Goal: Use online tool/utility: Utilize a website feature to perform a specific function

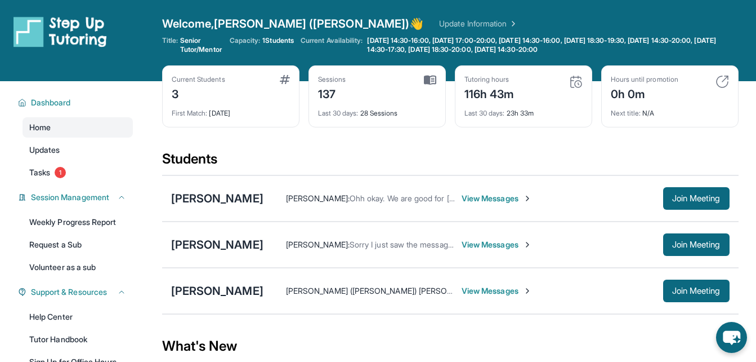
scroll to position [150, 0]
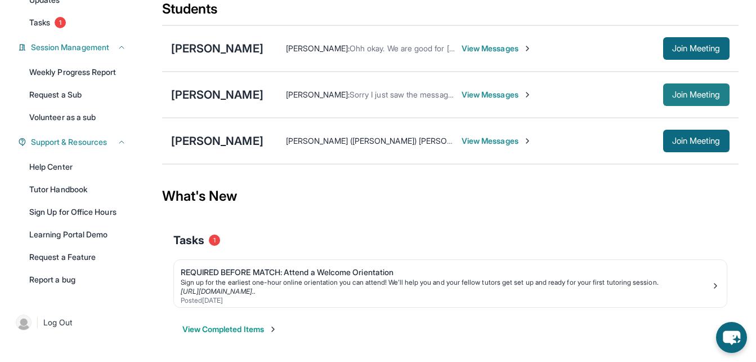
click at [674, 95] on span "Join Meeting" at bounding box center [697, 94] width 48 height 7
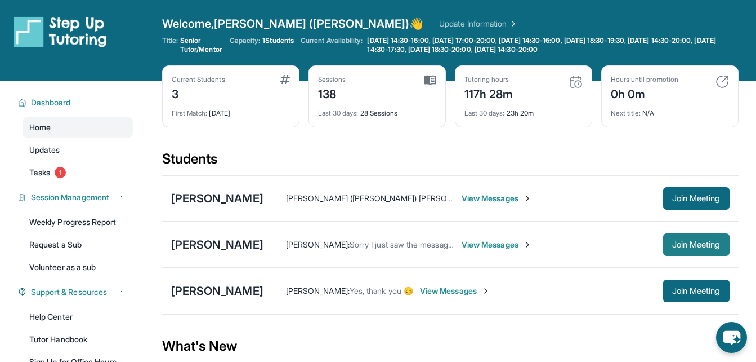
click at [702, 252] on button "Join Meeting" at bounding box center [697, 244] width 66 height 23
click at [684, 241] on span "Join Meeting" at bounding box center [697, 244] width 48 height 7
